Goal: Connect with others: Participate in discussion

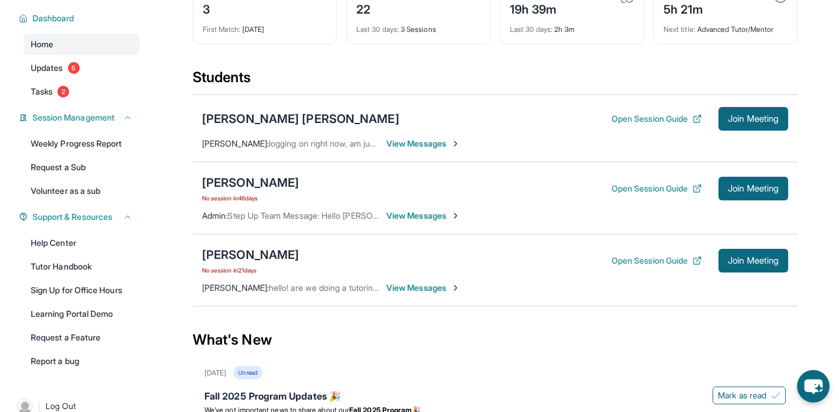
scroll to position [88, 0]
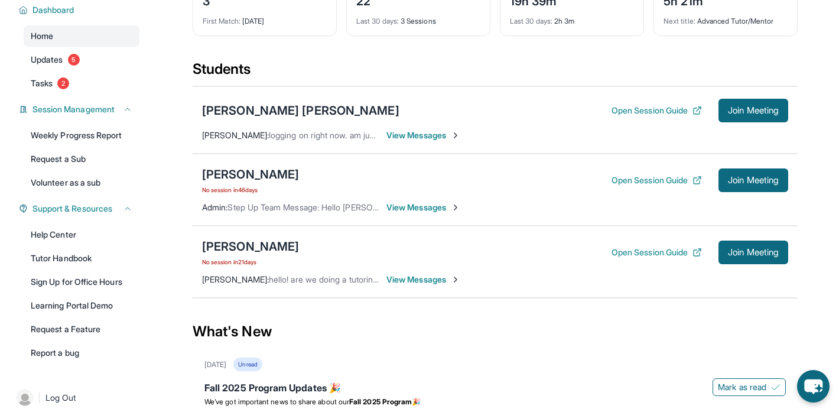
click at [414, 277] on span "View Messages" at bounding box center [423, 280] width 74 height 12
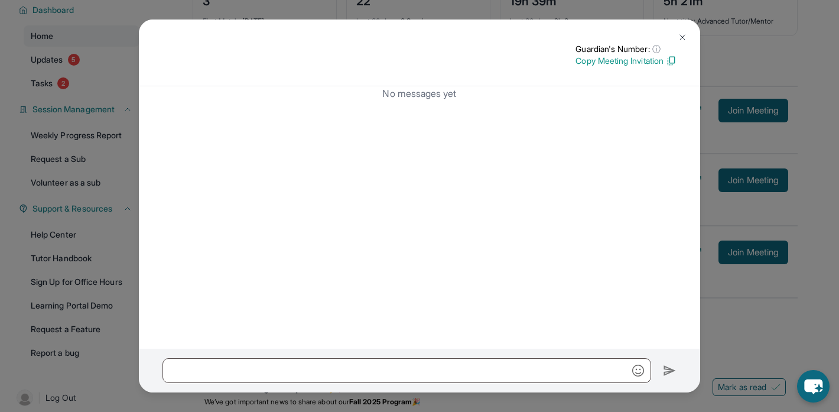
click at [684, 32] on img at bounding box center [682, 36] width 9 height 9
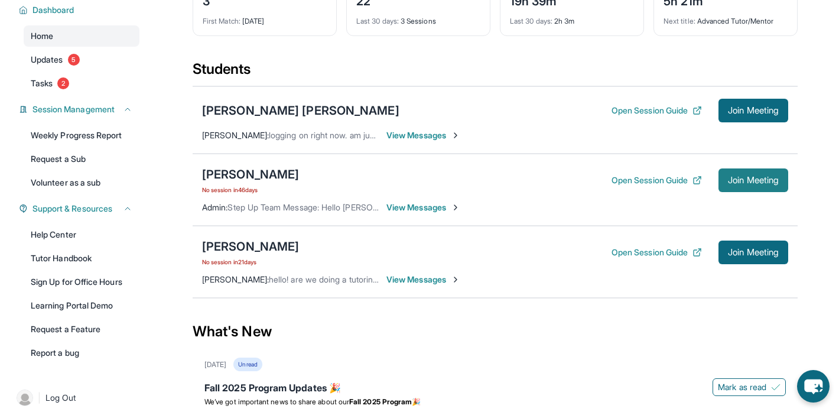
click at [752, 183] on span "Join Meeting" at bounding box center [753, 180] width 51 height 7
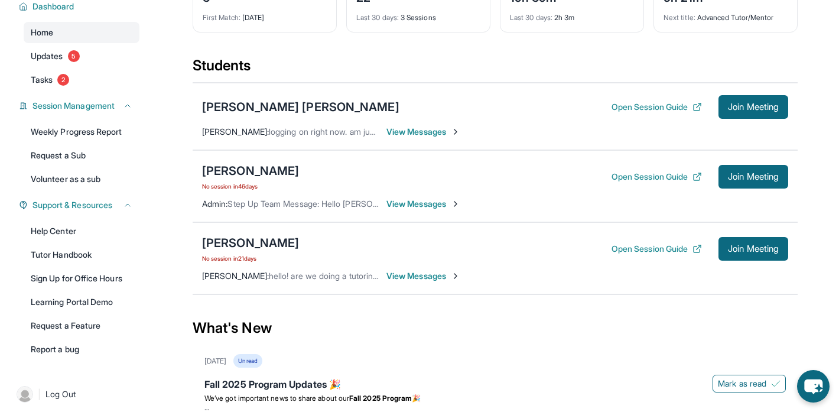
scroll to position [71, 0]
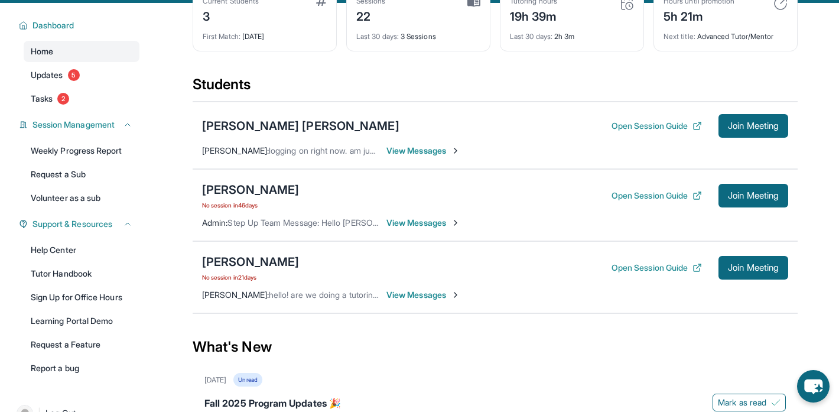
scroll to position [73, 0]
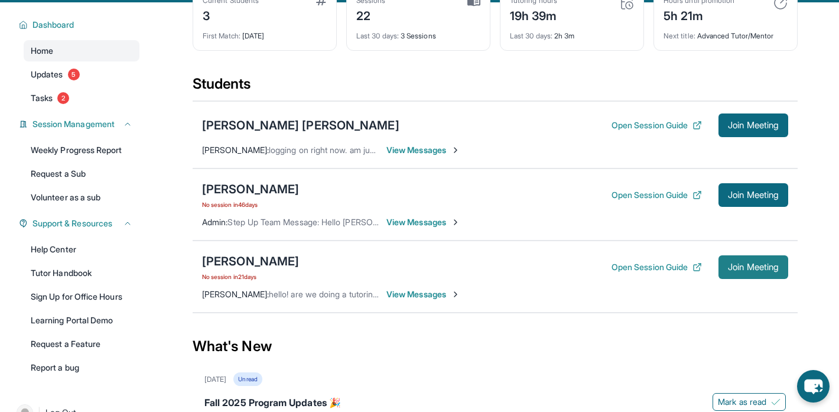
click at [751, 268] on span "Join Meeting" at bounding box center [753, 266] width 51 height 7
